Goal: Navigation & Orientation: Find specific page/section

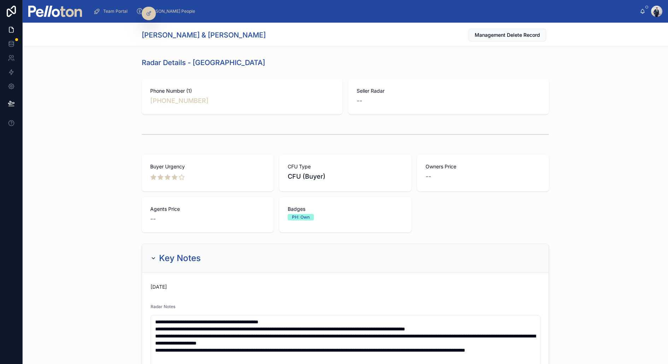
scroll to position [1488, 0]
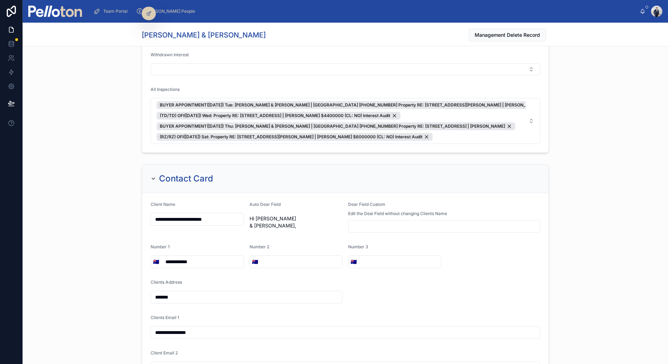
click at [111, 11] on span "Team Portal" at bounding box center [115, 11] width 24 height 6
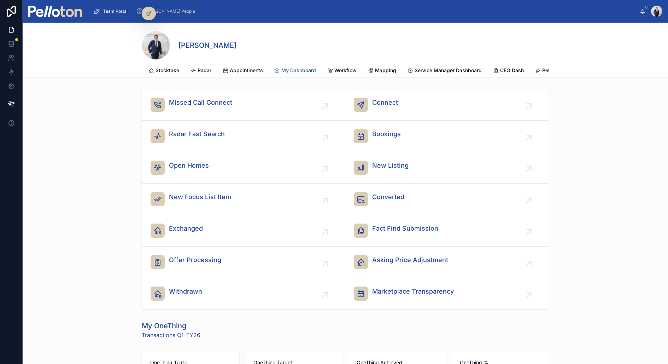
scroll to position [0, 249]
click at [440, 69] on span "CEO Dash" at bounding box center [445, 70] width 24 height 7
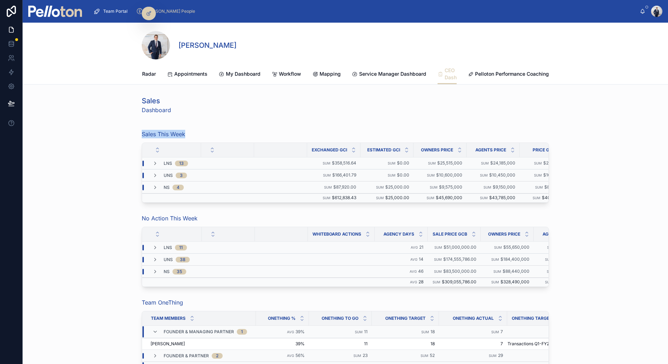
drag, startPoint x: 141, startPoint y: 132, endPoint x: 191, endPoint y: 131, distance: 49.5
click at [191, 131] on div "Sales This Week" at bounding box center [345, 134] width 407 height 8
copy span "Sales This Week"
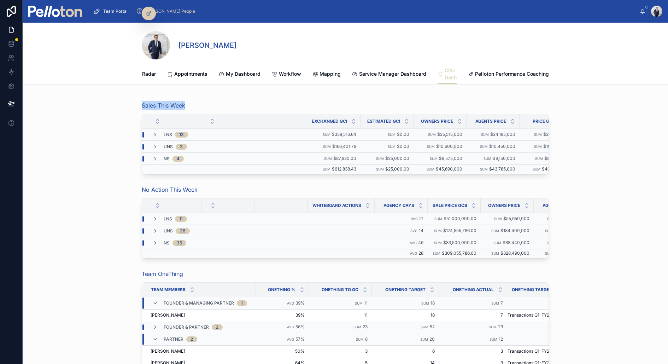
scroll to position [33, 0]
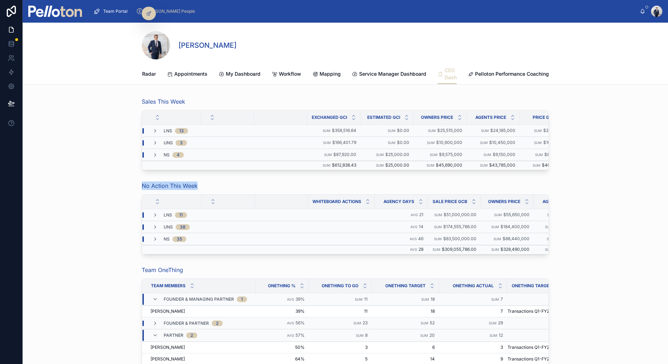
drag, startPoint x: 142, startPoint y: 183, endPoint x: 202, endPoint y: 183, distance: 60.4
click at [202, 183] on div "No Action This Week" at bounding box center [345, 185] width 407 height 8
copy span "No Action This Week"
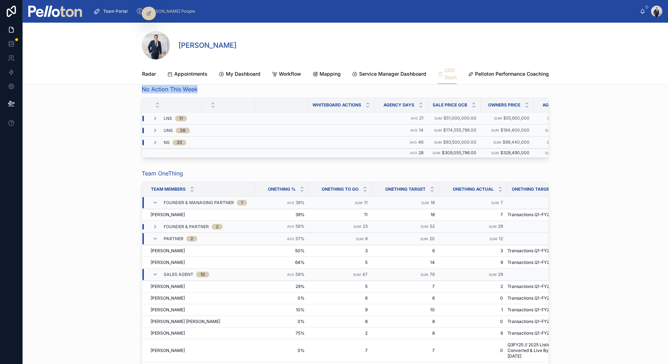
scroll to position [131, 0]
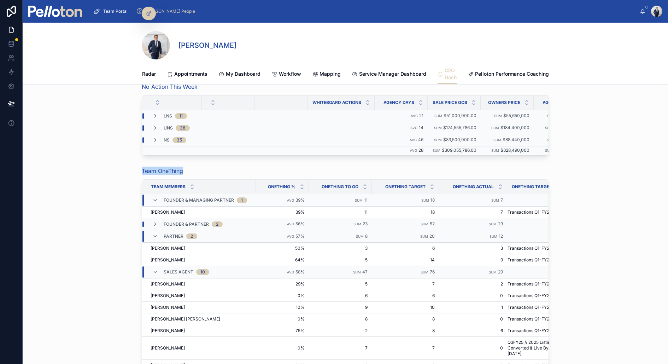
drag, startPoint x: 142, startPoint y: 166, endPoint x: 195, endPoint y: 168, distance: 53.7
click at [195, 168] on div "Team OneThing" at bounding box center [345, 170] width 407 height 8
copy span "Team OneThing"
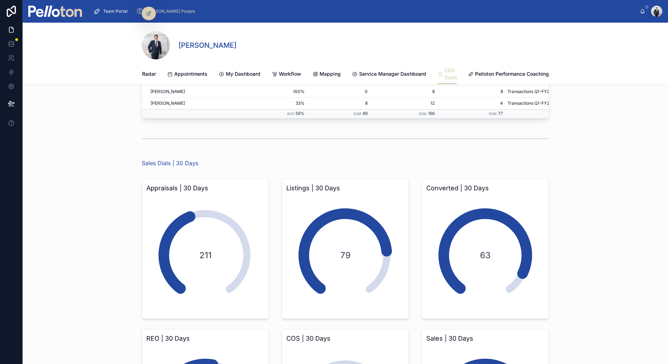
scroll to position [429, 0]
click at [143, 158] on span "Sales Dials | 30 Days" at bounding box center [170, 162] width 57 height 8
drag, startPoint x: 143, startPoint y: 155, endPoint x: 207, endPoint y: 157, distance: 64.0
click at [207, 158] on div "Sales Dials | 30 Days" at bounding box center [345, 162] width 407 height 8
copy span "Sales Dials | 30 Days"
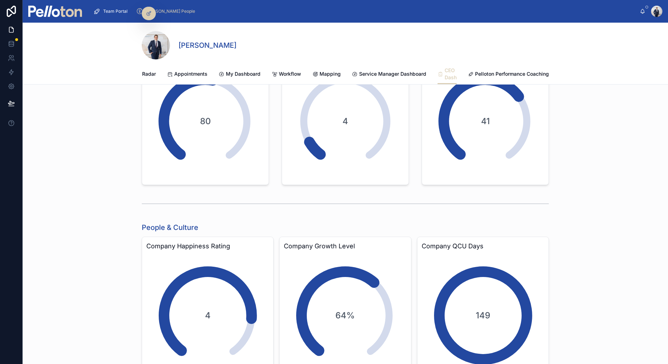
scroll to position [715, 0]
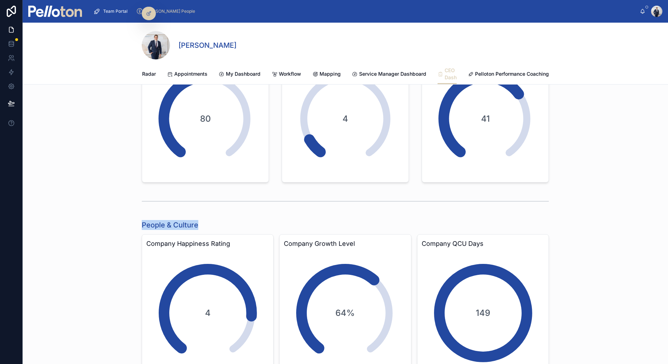
drag, startPoint x: 141, startPoint y: 216, endPoint x: 218, endPoint y: 221, distance: 77.9
click at [218, 221] on div "People & Culture Company Happiness Rating 4 Company Growth Level 64% Company QC…" at bounding box center [344, 299] width 415 height 165
copy h1 "People & Culture"
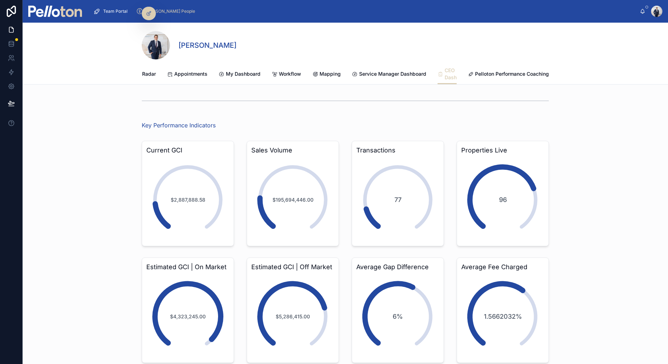
scroll to position [1011, 0]
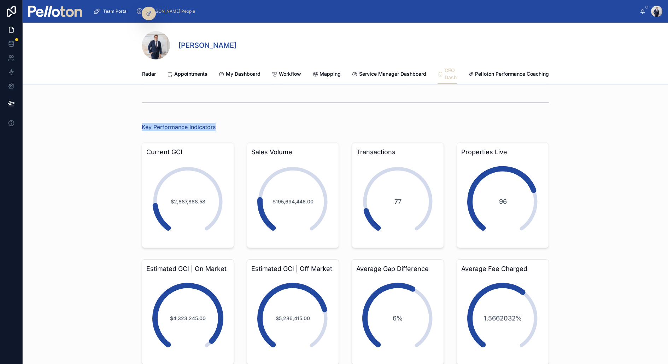
drag, startPoint x: 226, startPoint y: 119, endPoint x: 141, endPoint y: 117, distance: 84.8
click at [141, 120] on div "Key Performance Indicators" at bounding box center [345, 127] width 645 height 14
copy span "Key Performance Indicators"
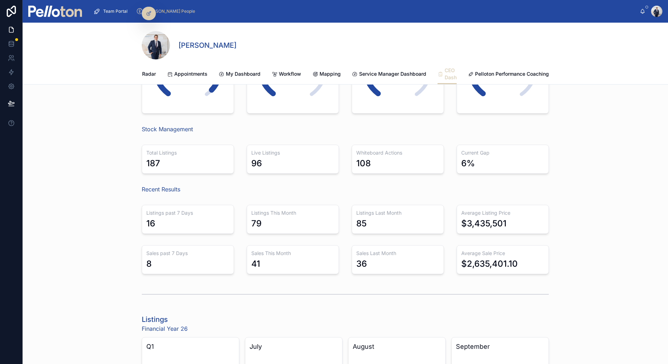
scroll to position [1255, 0]
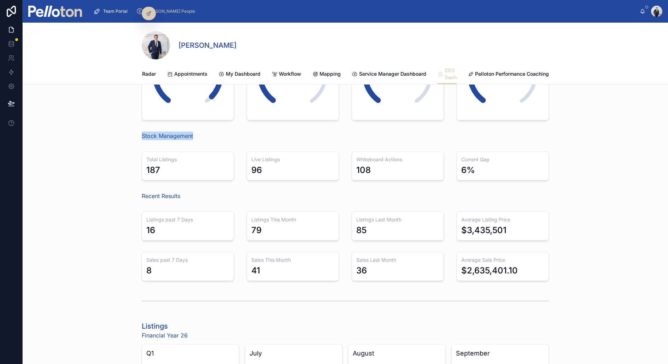
drag, startPoint x: 203, startPoint y: 130, endPoint x: 137, endPoint y: 122, distance: 65.8
click at [137, 129] on div "Stock Management" at bounding box center [345, 136] width 645 height 14
copy span "Stock Management"
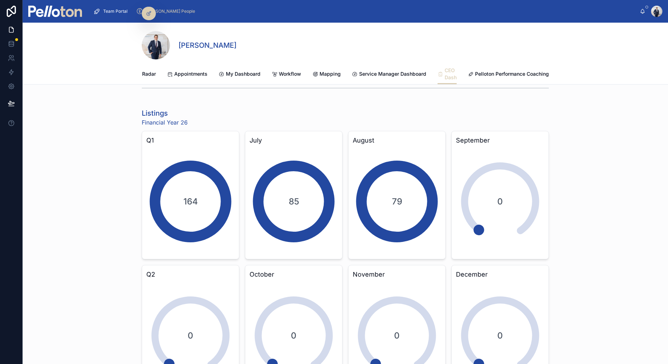
scroll to position [1462, 0]
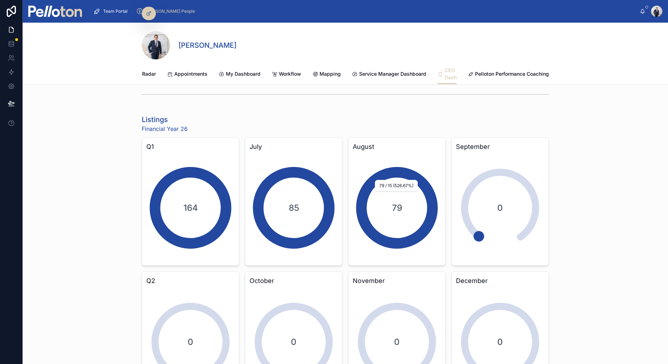
click at [398, 202] on span "79" at bounding box center [397, 207] width 10 height 11
drag, startPoint x: 171, startPoint y: 111, endPoint x: 138, endPoint y: 109, distance: 33.3
copy h1 "Listings"
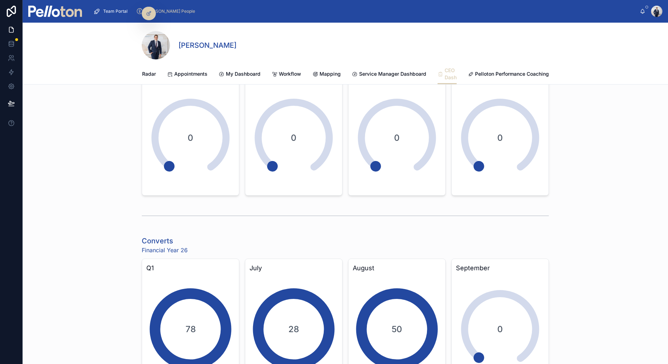
scroll to position [1954, 0]
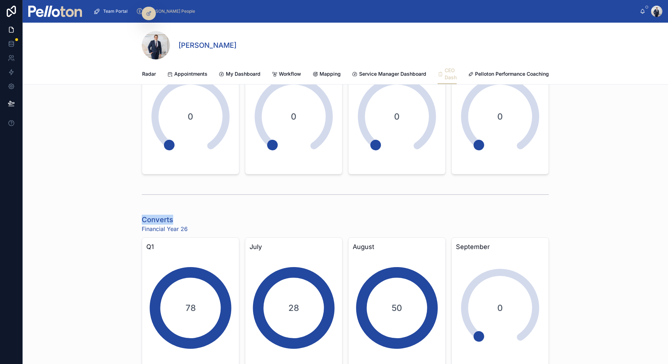
drag, startPoint x: 184, startPoint y: 207, endPoint x: 126, endPoint y: 209, distance: 57.3
copy h1 "Converts"
click at [157, 137] on div "0" at bounding box center [190, 116] width 88 height 106
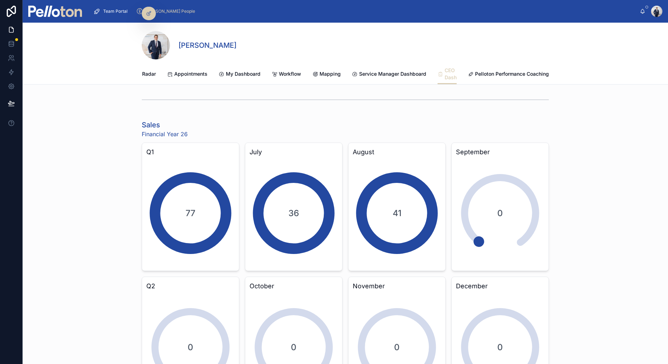
scroll to position [2643, 0]
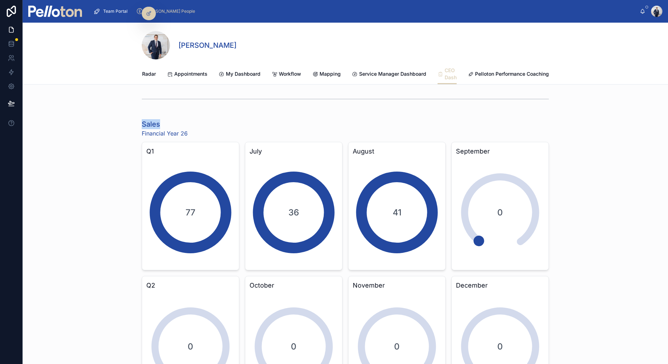
drag, startPoint x: 142, startPoint y: 112, endPoint x: 172, endPoint y: 111, distance: 29.7
click at [172, 119] on h1 "Sales" at bounding box center [165, 124] width 46 height 10
copy h1 "Sales"
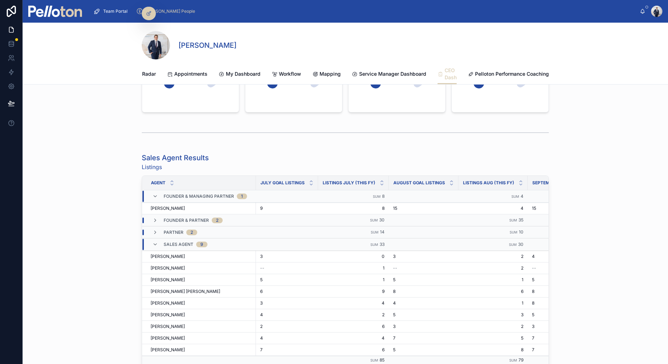
scroll to position [3791, 0]
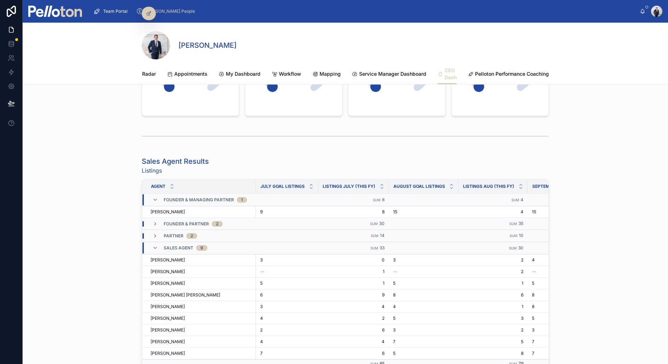
click at [170, 156] on h1 "Sales Agent Results" at bounding box center [175, 161] width 67 height 10
click at [169, 156] on h1 "Sales Agent Results" at bounding box center [175, 161] width 67 height 10
drag, startPoint x: 212, startPoint y: 149, endPoint x: 142, endPoint y: 147, distance: 70.3
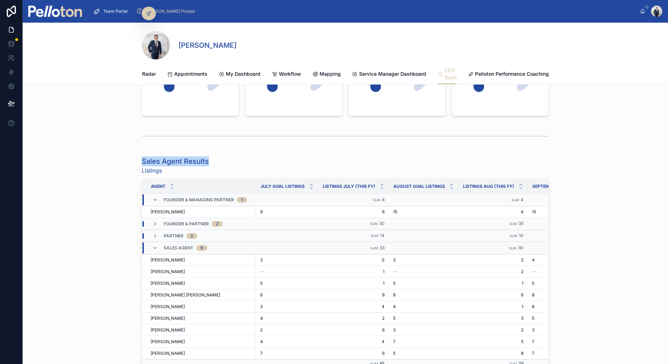
click at [142, 156] on div "Sales Agent Results Listings" at bounding box center [345, 165] width 407 height 18
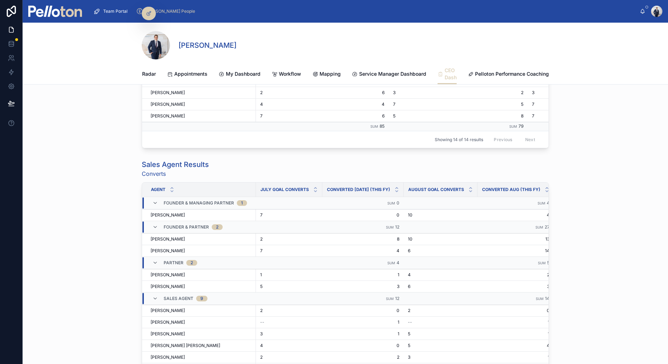
scroll to position [4022, 0]
